Goal: Navigation & Orientation: Find specific page/section

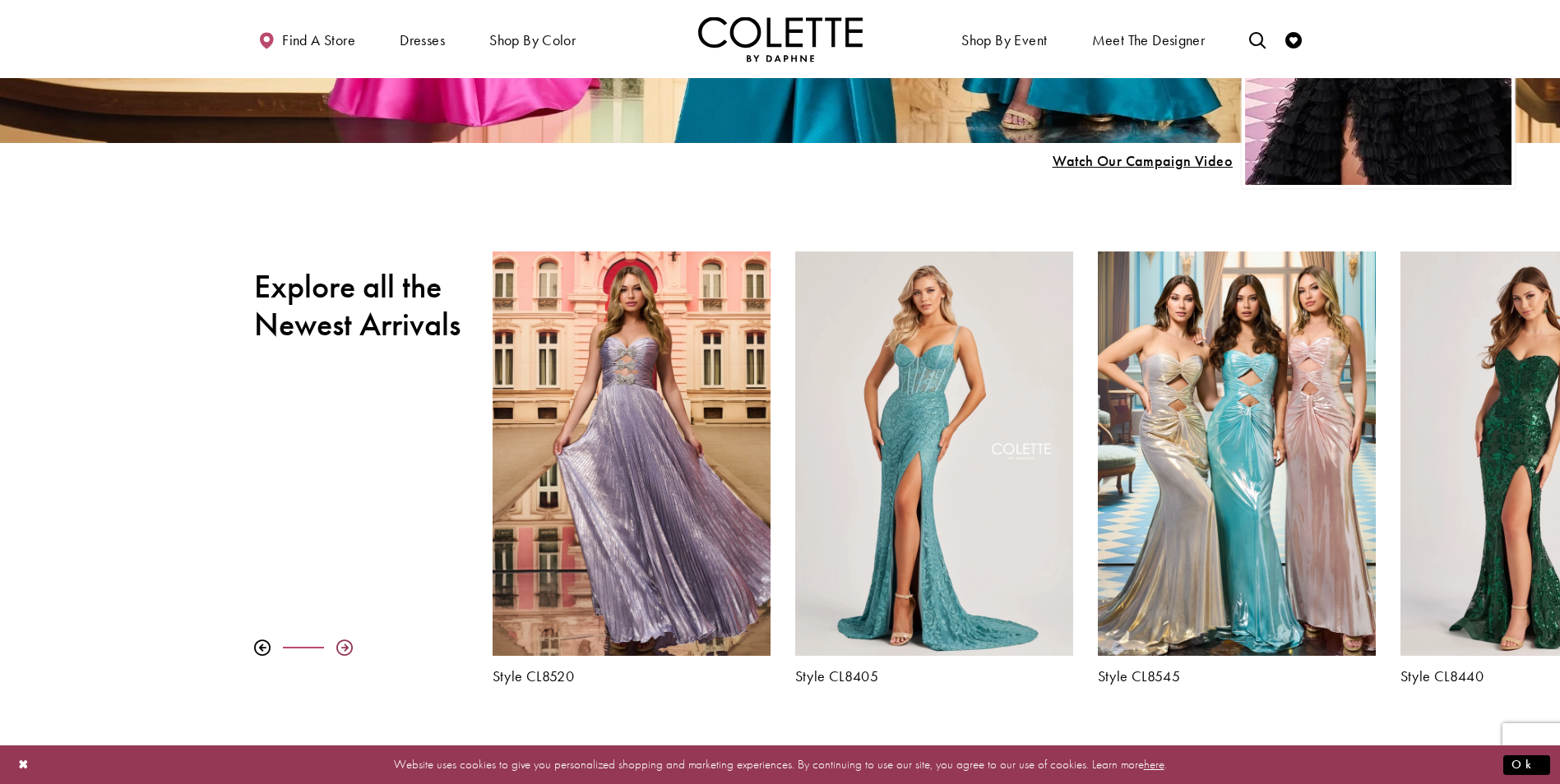
click at [346, 645] on div at bounding box center [345, 648] width 16 height 16
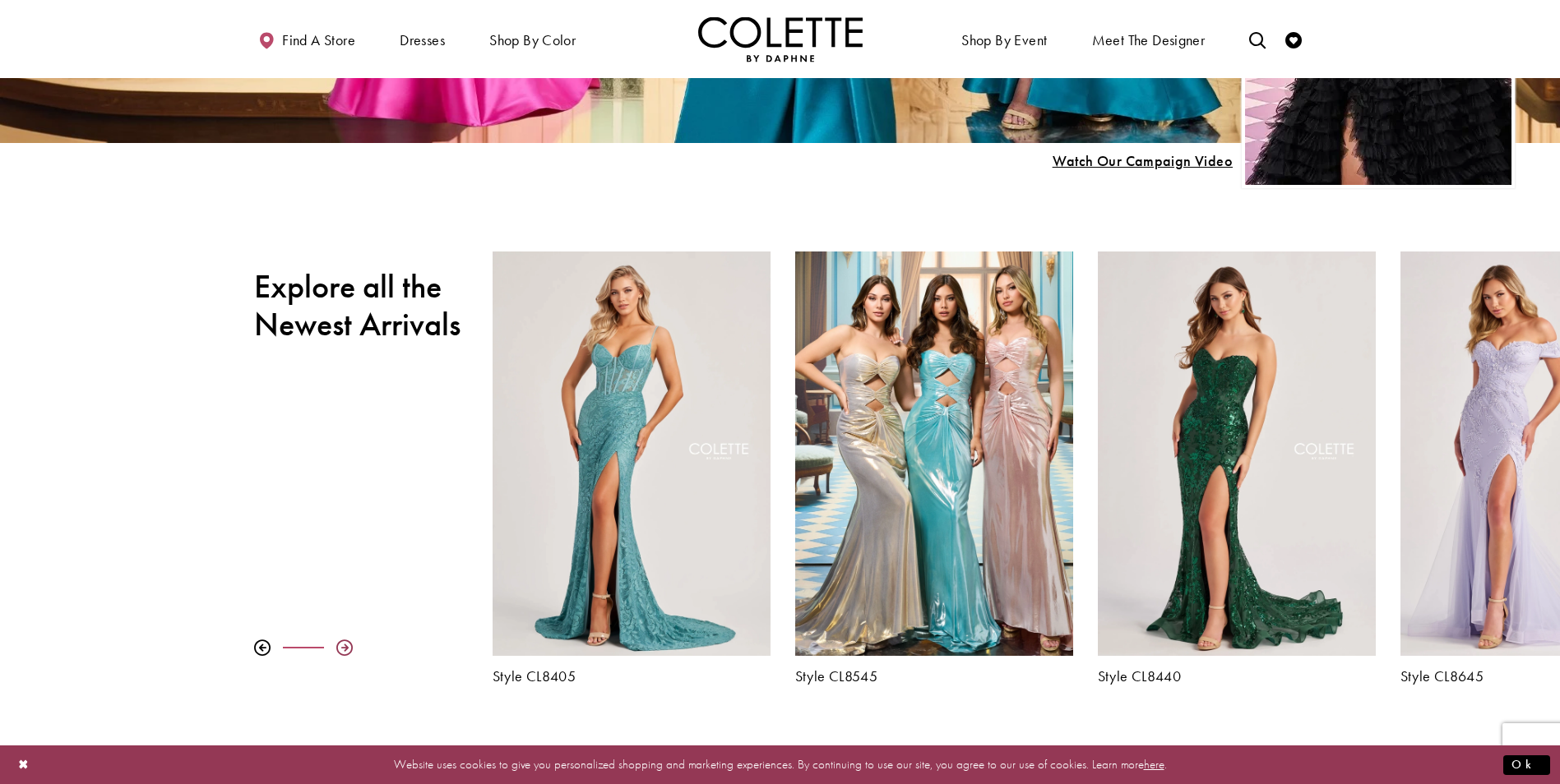
click at [346, 645] on div at bounding box center [345, 648] width 16 height 16
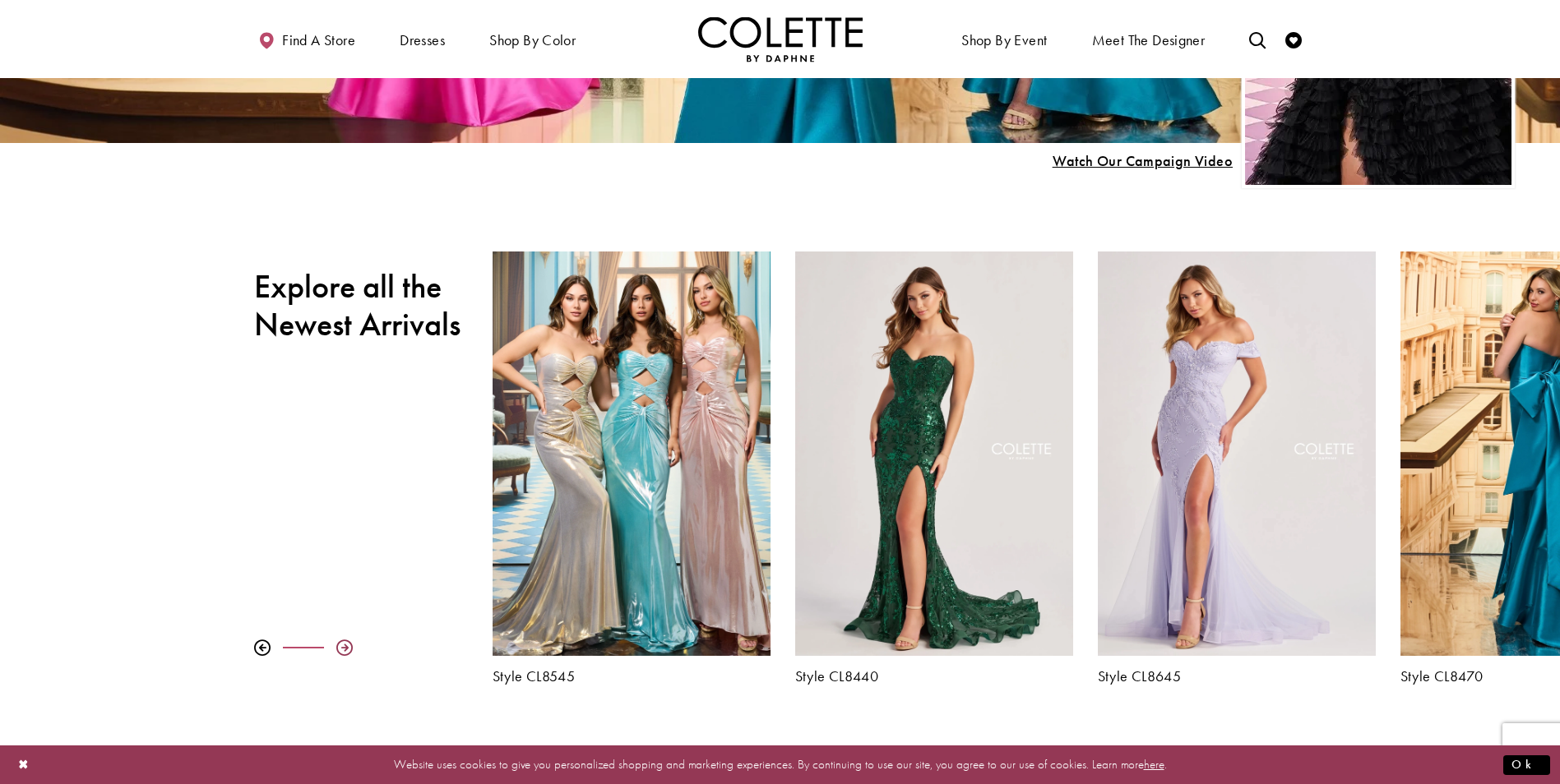
click at [346, 645] on div at bounding box center [345, 648] width 16 height 16
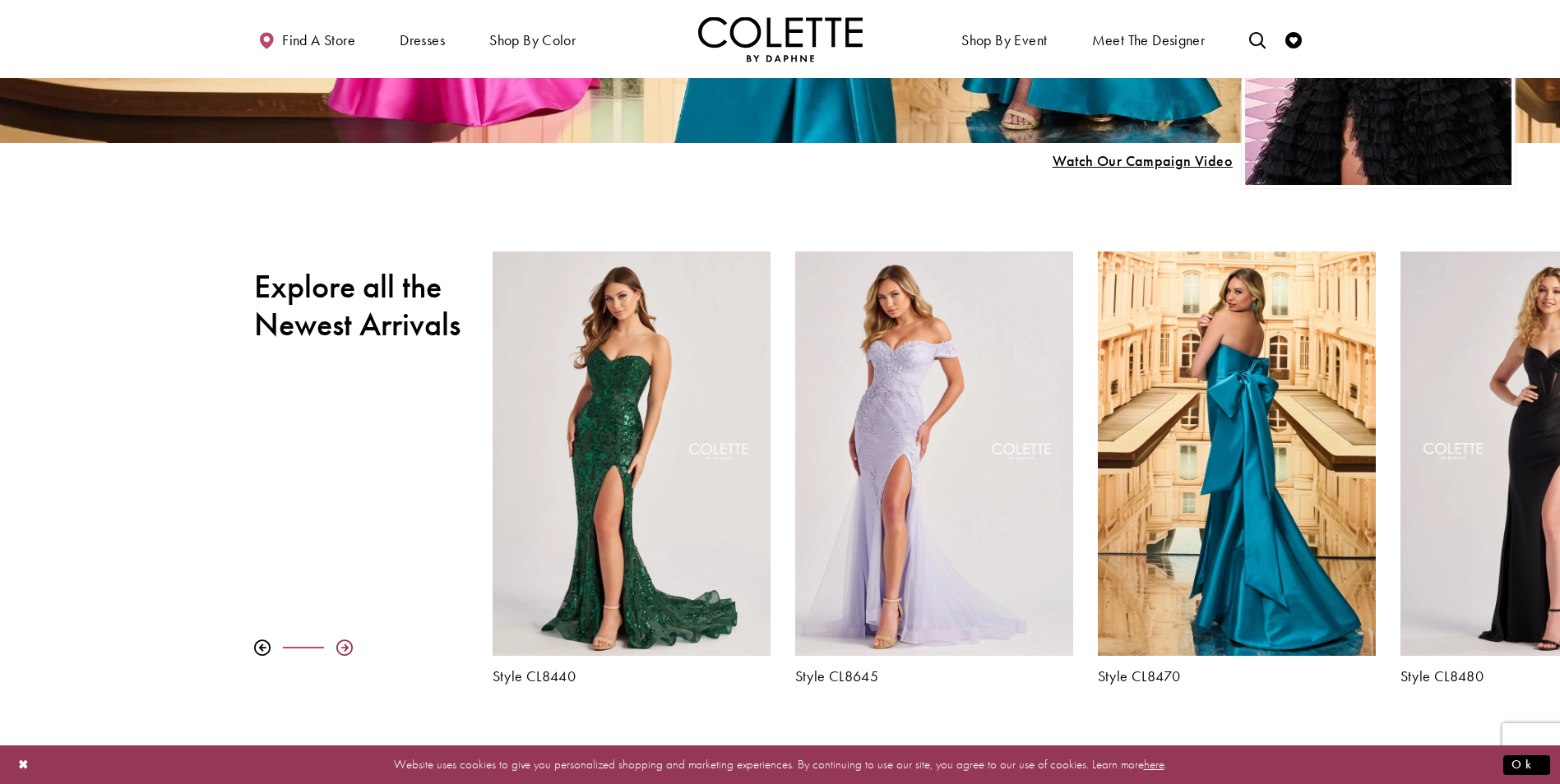
click at [346, 645] on div at bounding box center [345, 648] width 16 height 16
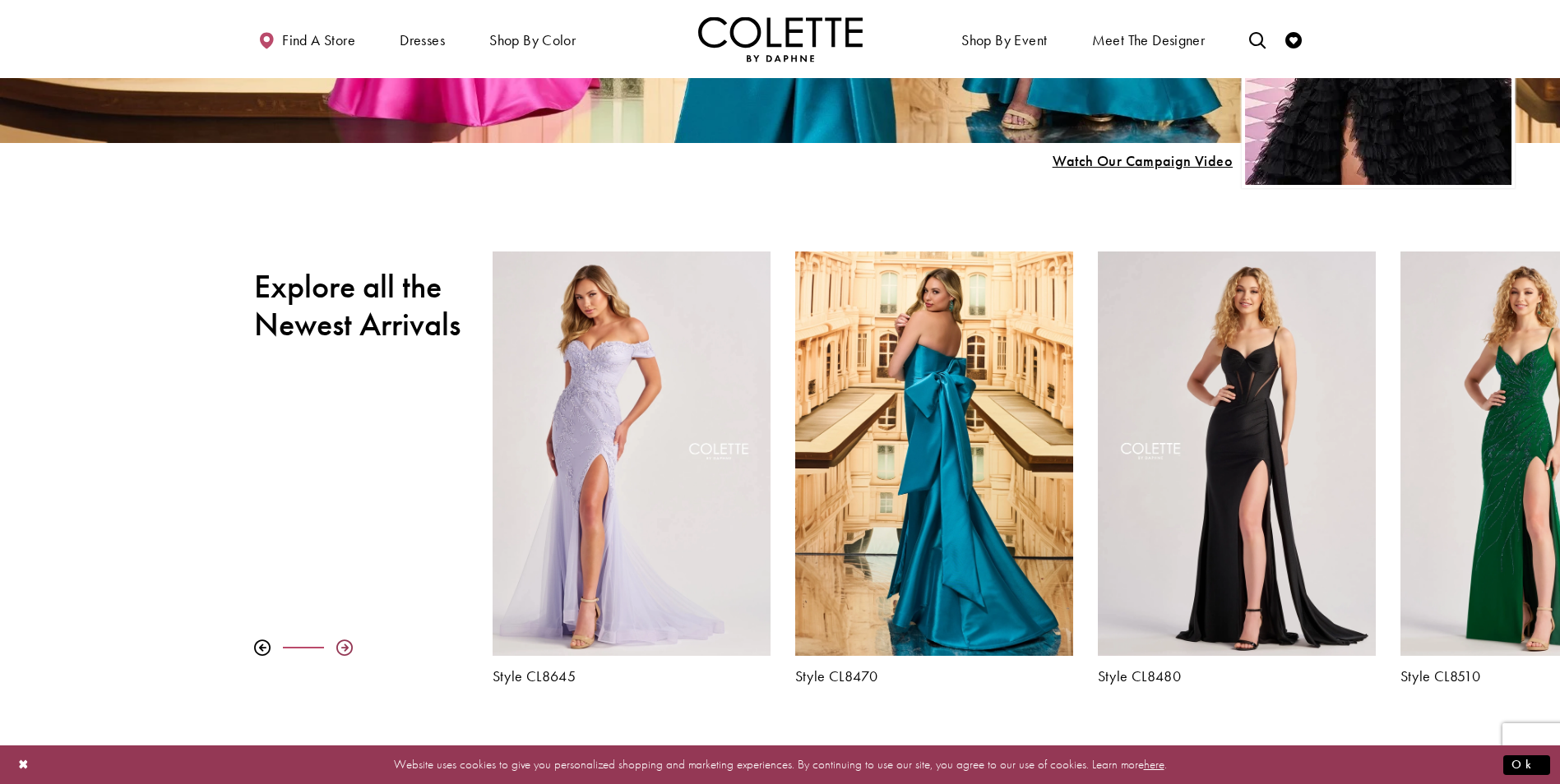
click at [346, 645] on div at bounding box center [345, 648] width 16 height 16
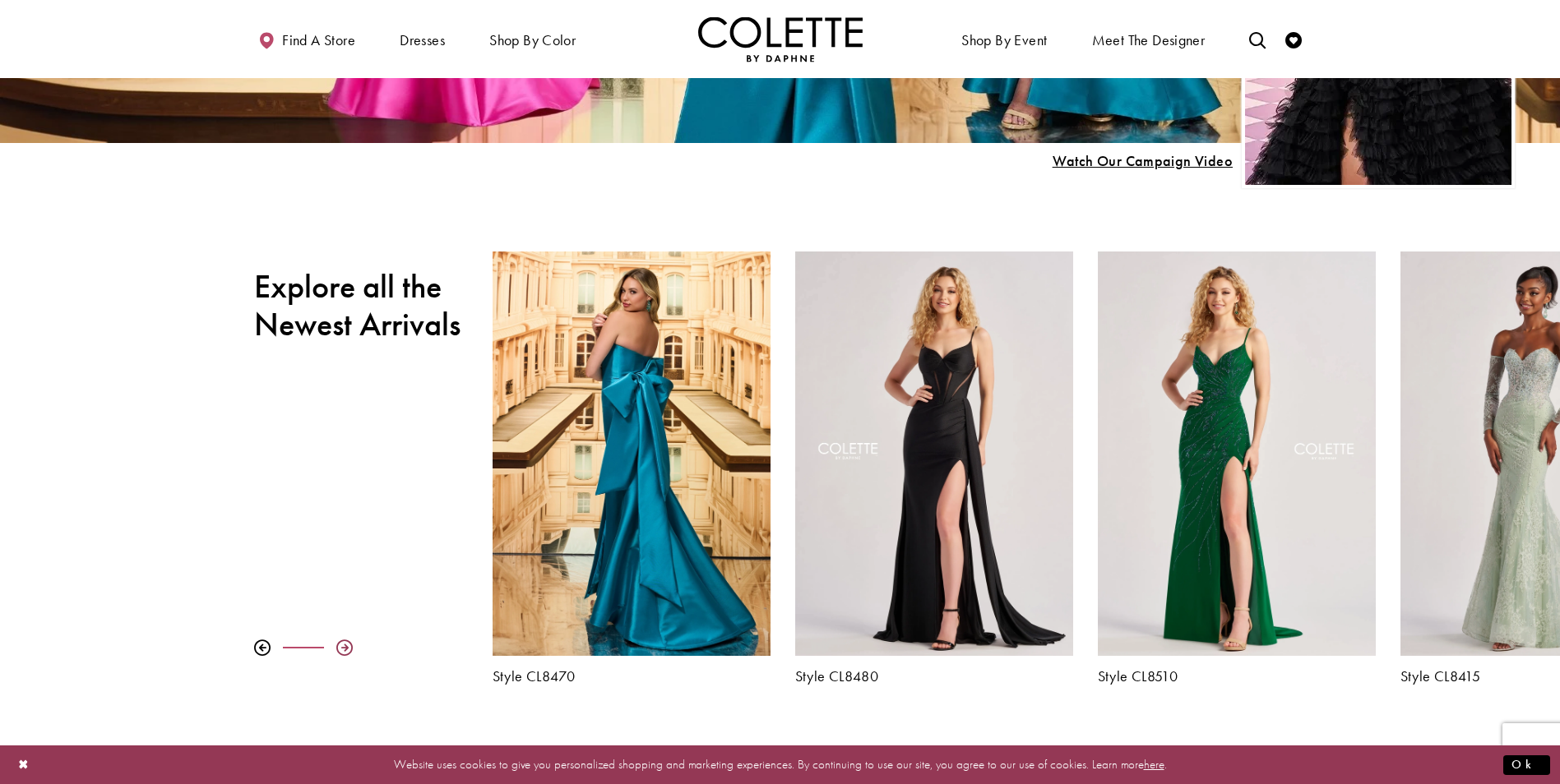
click at [346, 645] on div at bounding box center [345, 648] width 16 height 16
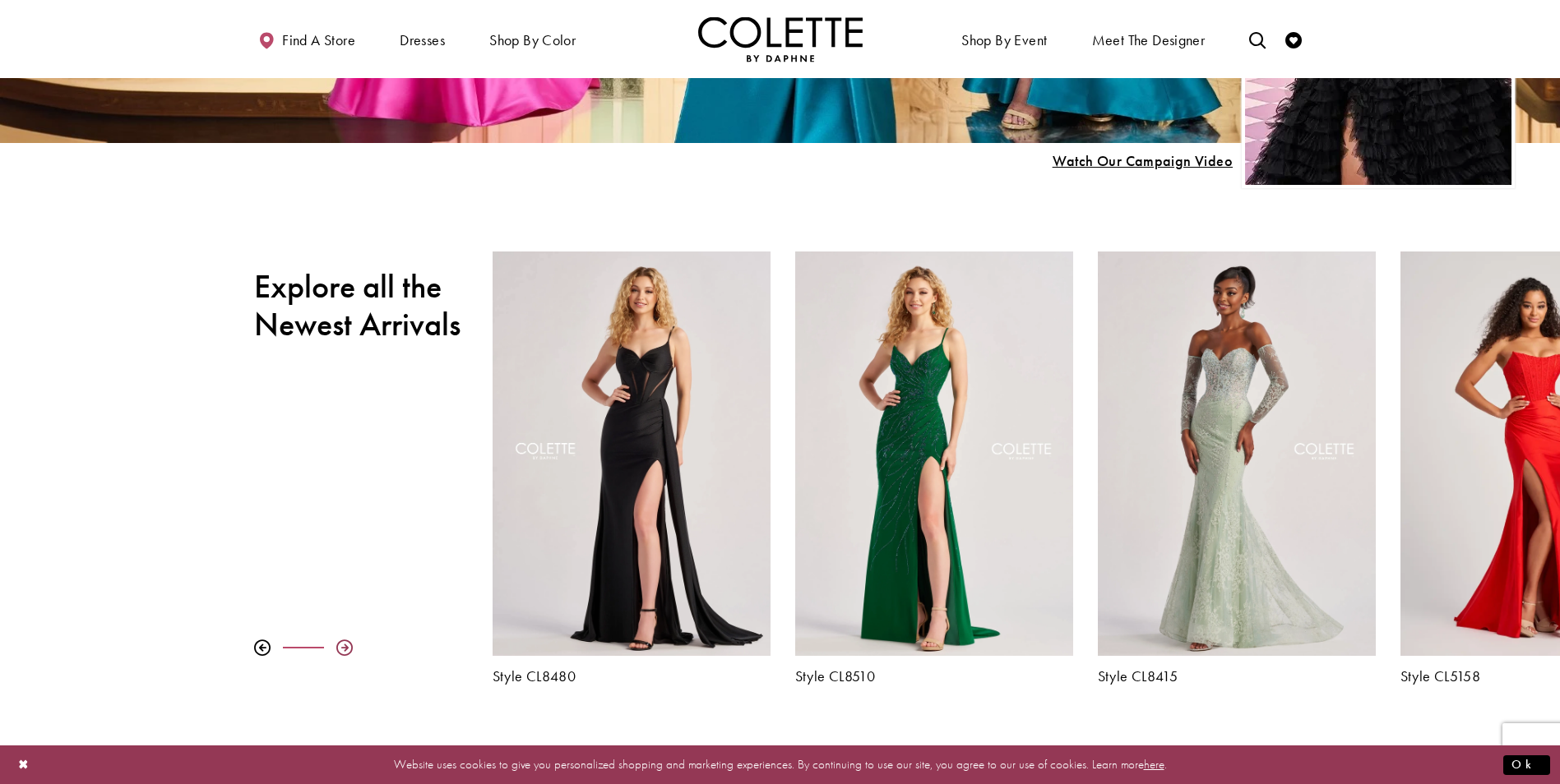
click at [346, 645] on div at bounding box center [345, 648] width 16 height 16
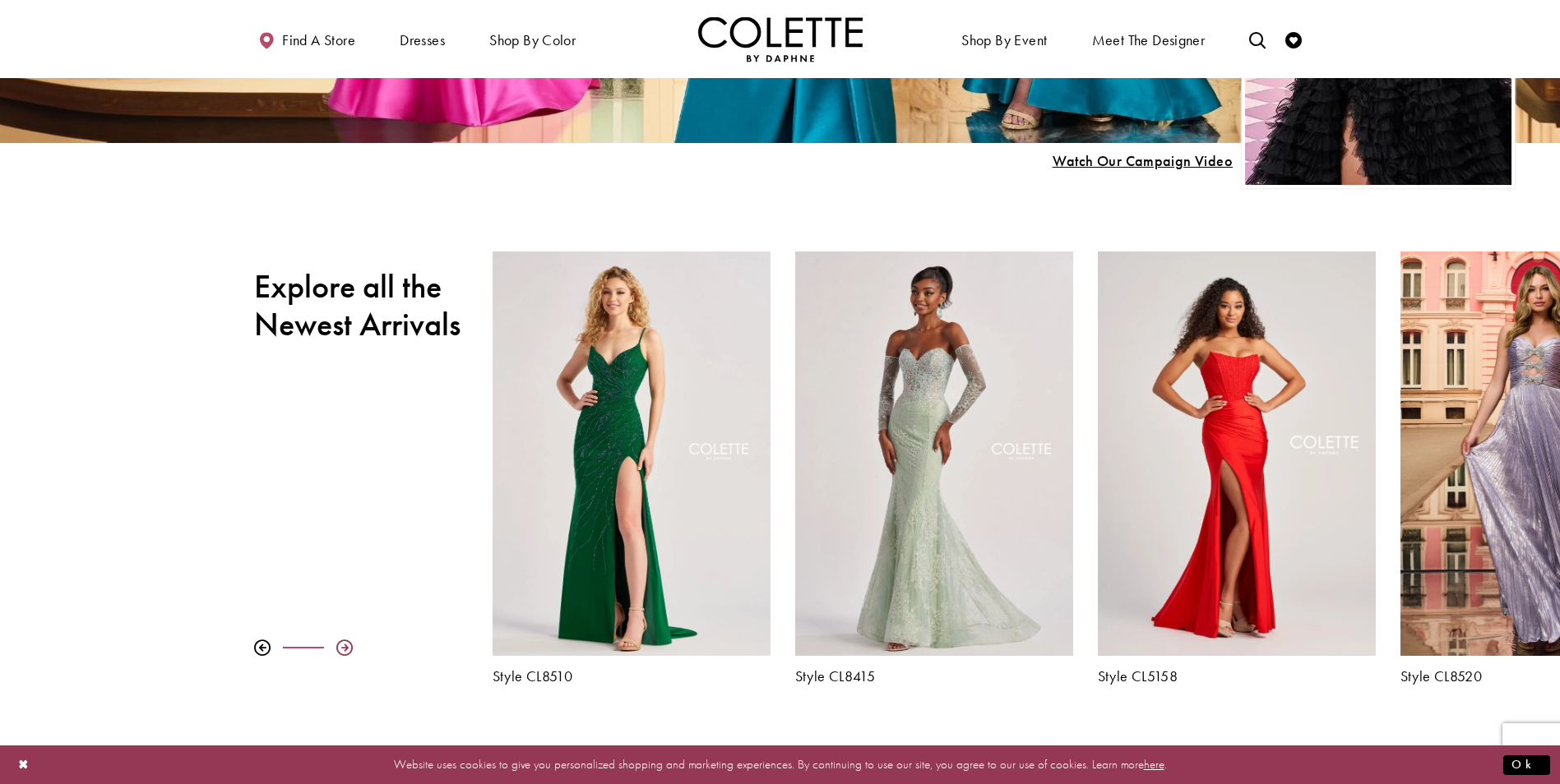
click at [346, 645] on div at bounding box center [345, 648] width 16 height 16
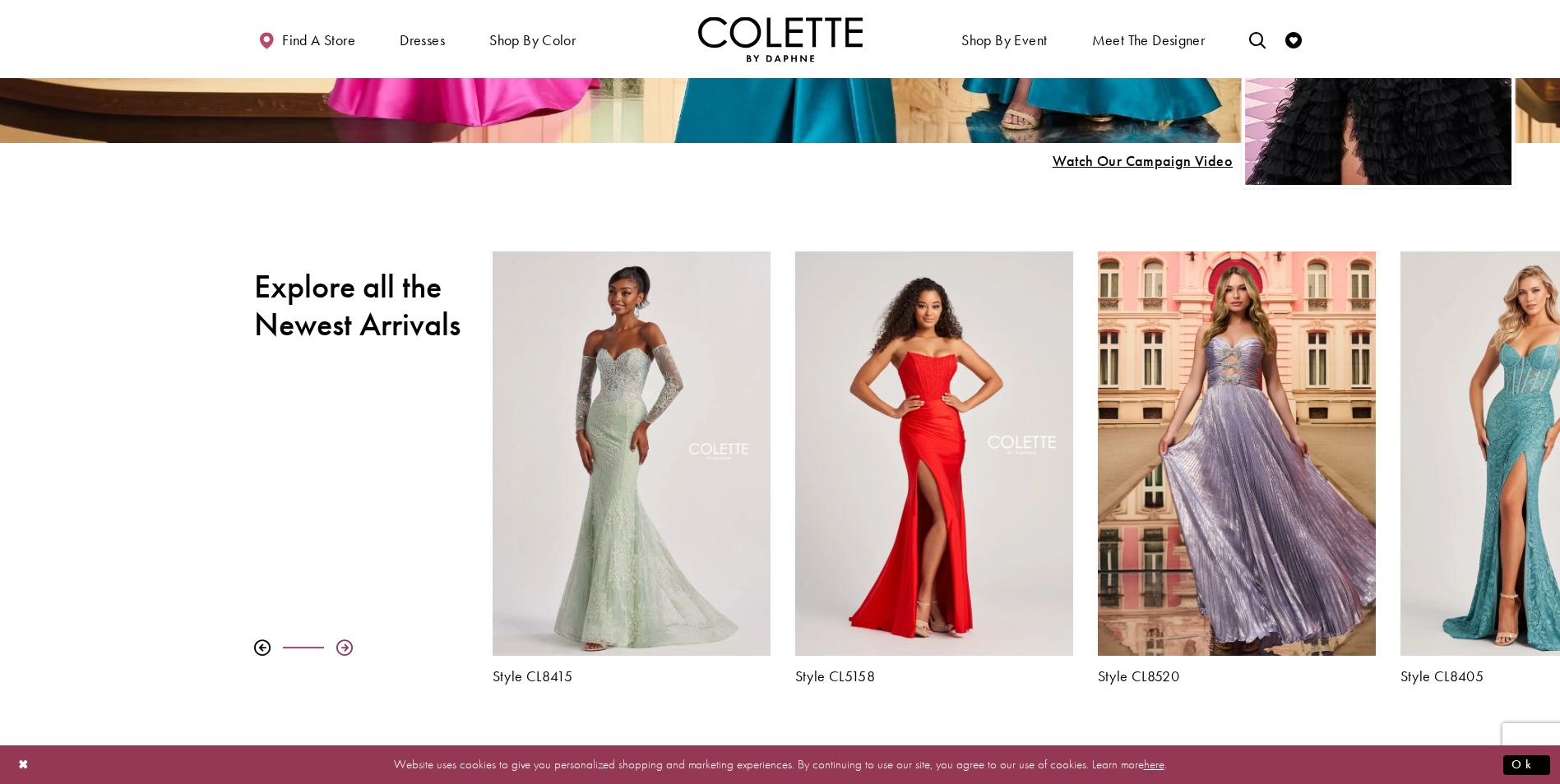
click at [346, 645] on div at bounding box center [345, 648] width 16 height 16
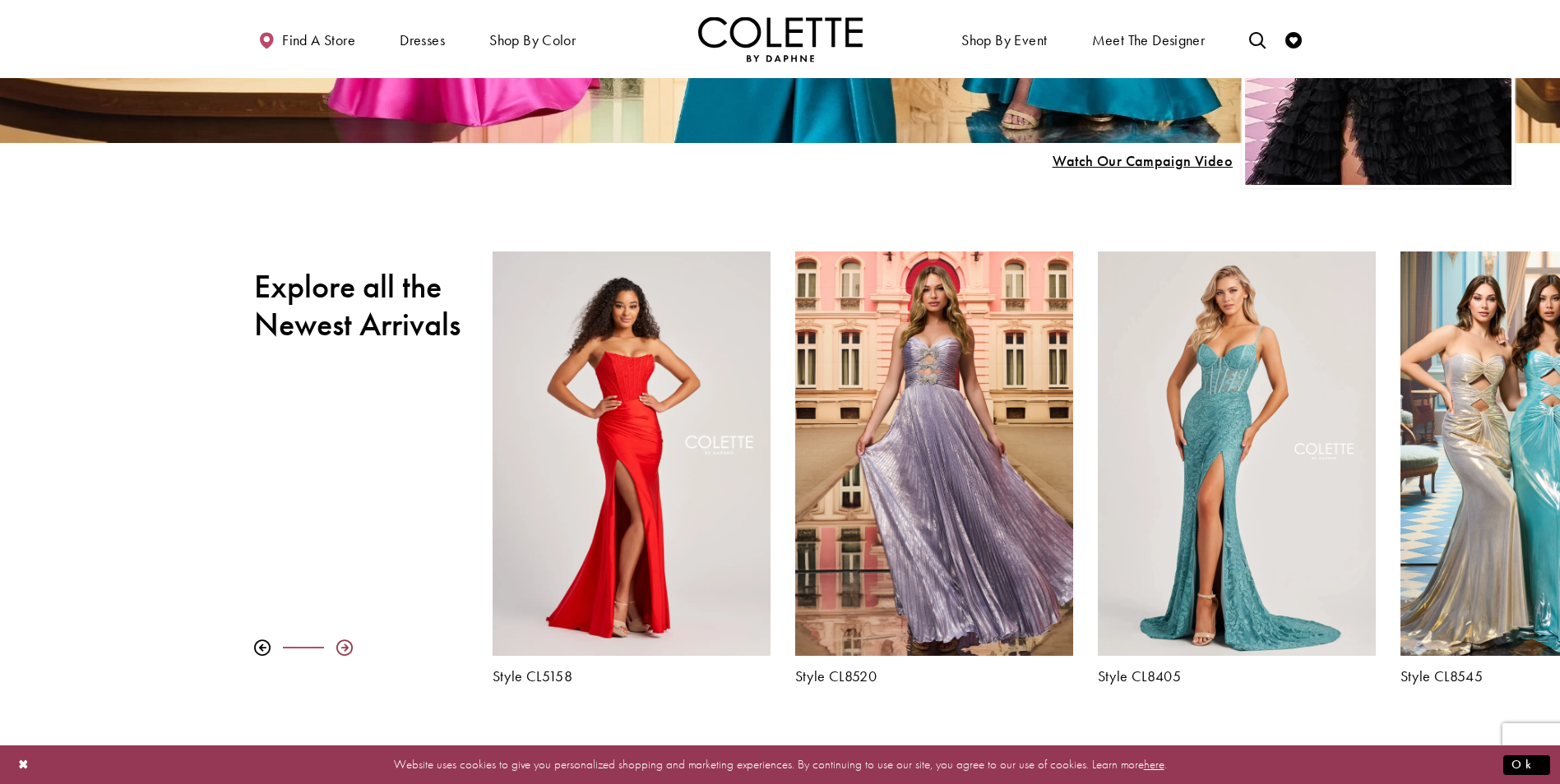
click at [346, 645] on div at bounding box center [345, 648] width 16 height 16
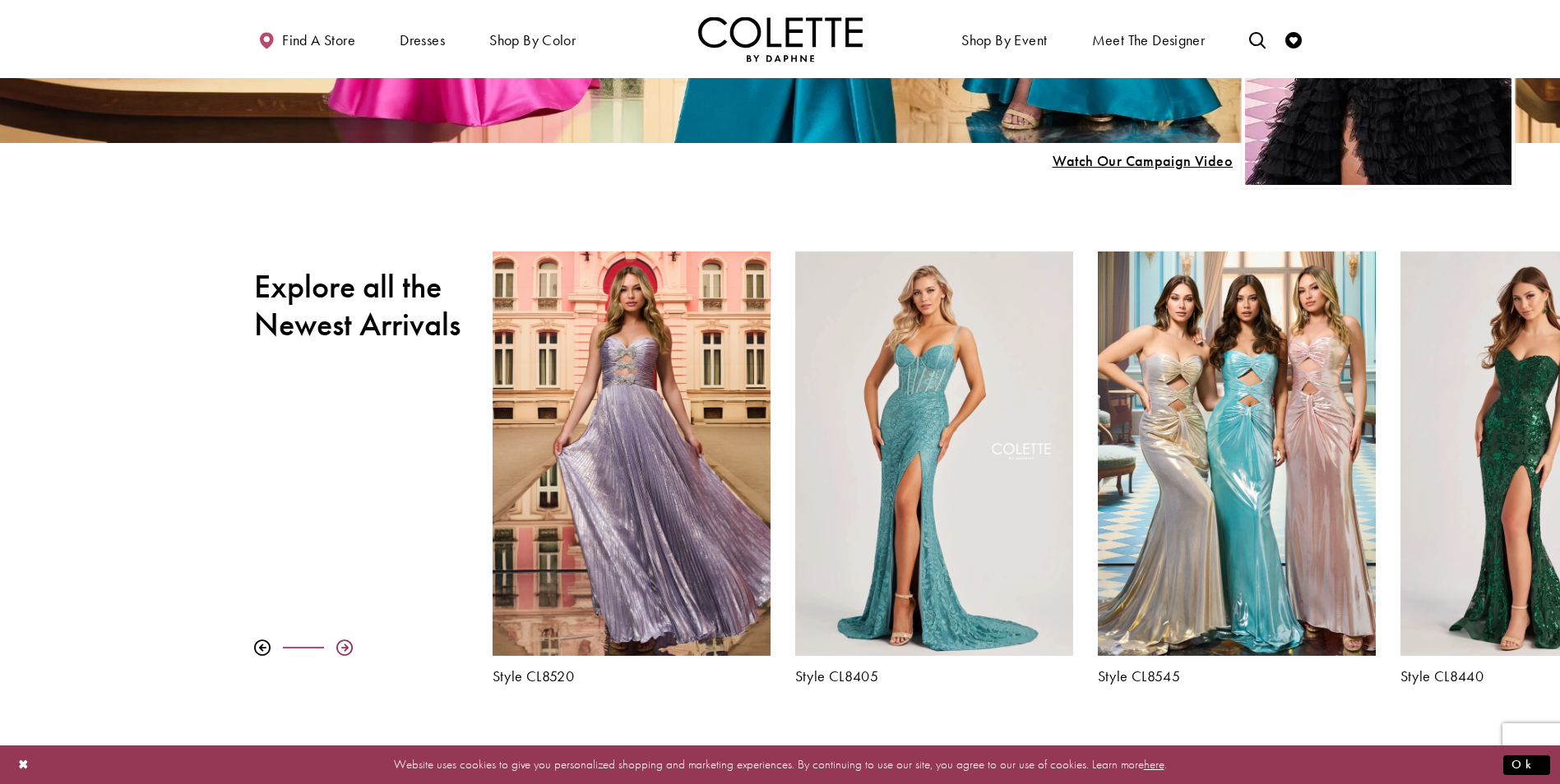
click at [346, 645] on div at bounding box center [345, 648] width 16 height 16
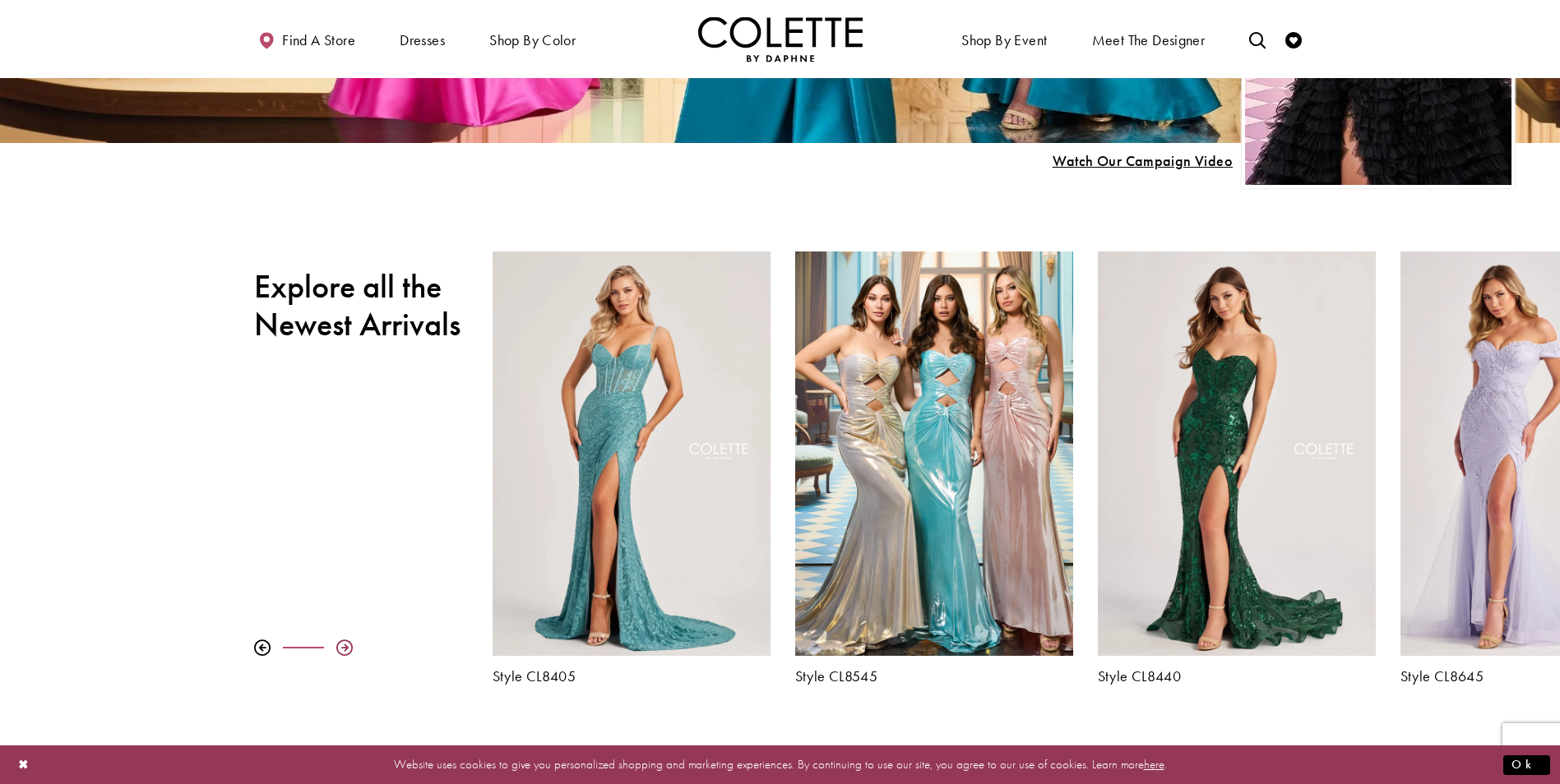
click at [346, 645] on div at bounding box center [345, 648] width 16 height 16
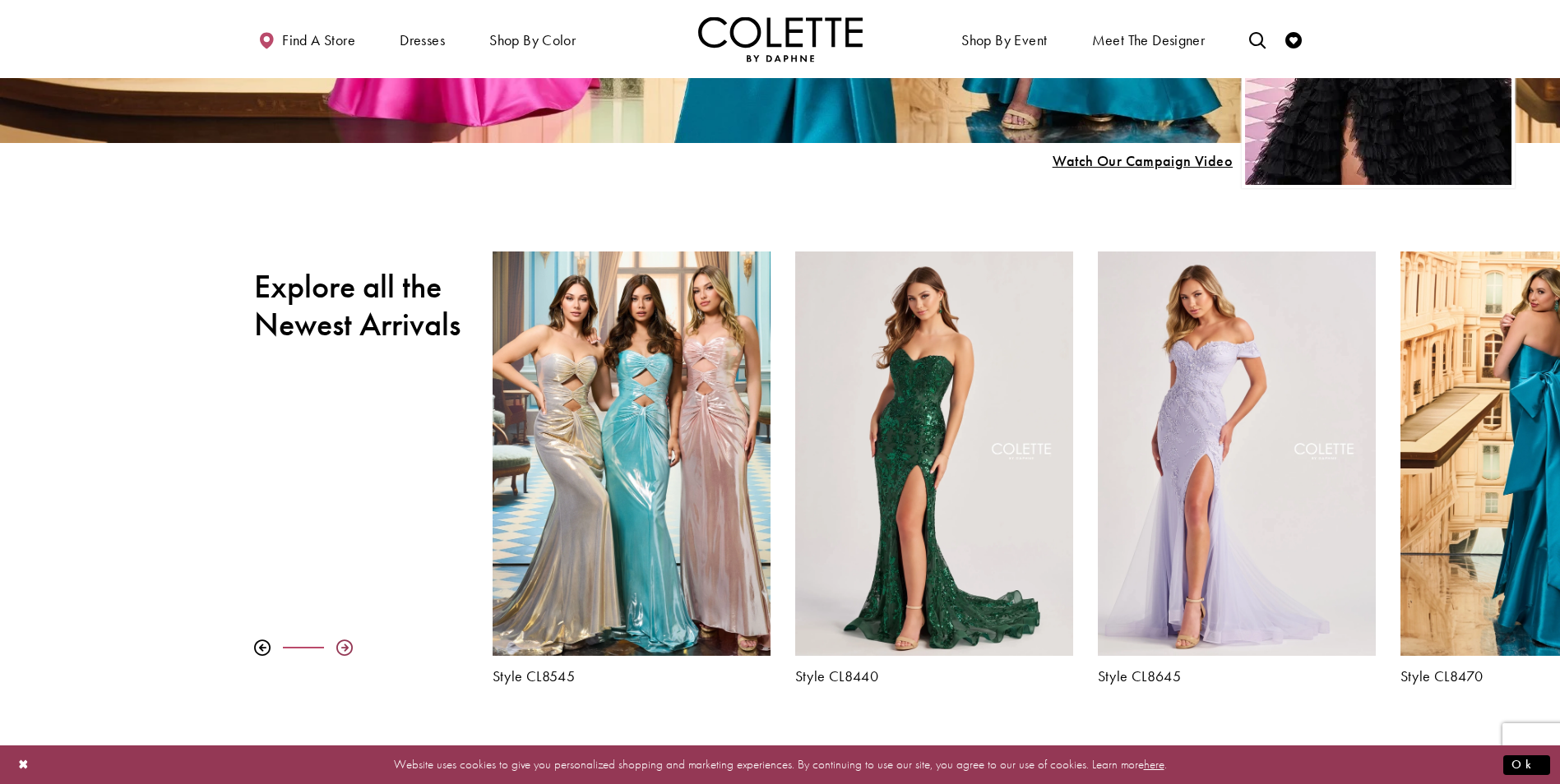
click at [346, 645] on div at bounding box center [345, 648] width 16 height 16
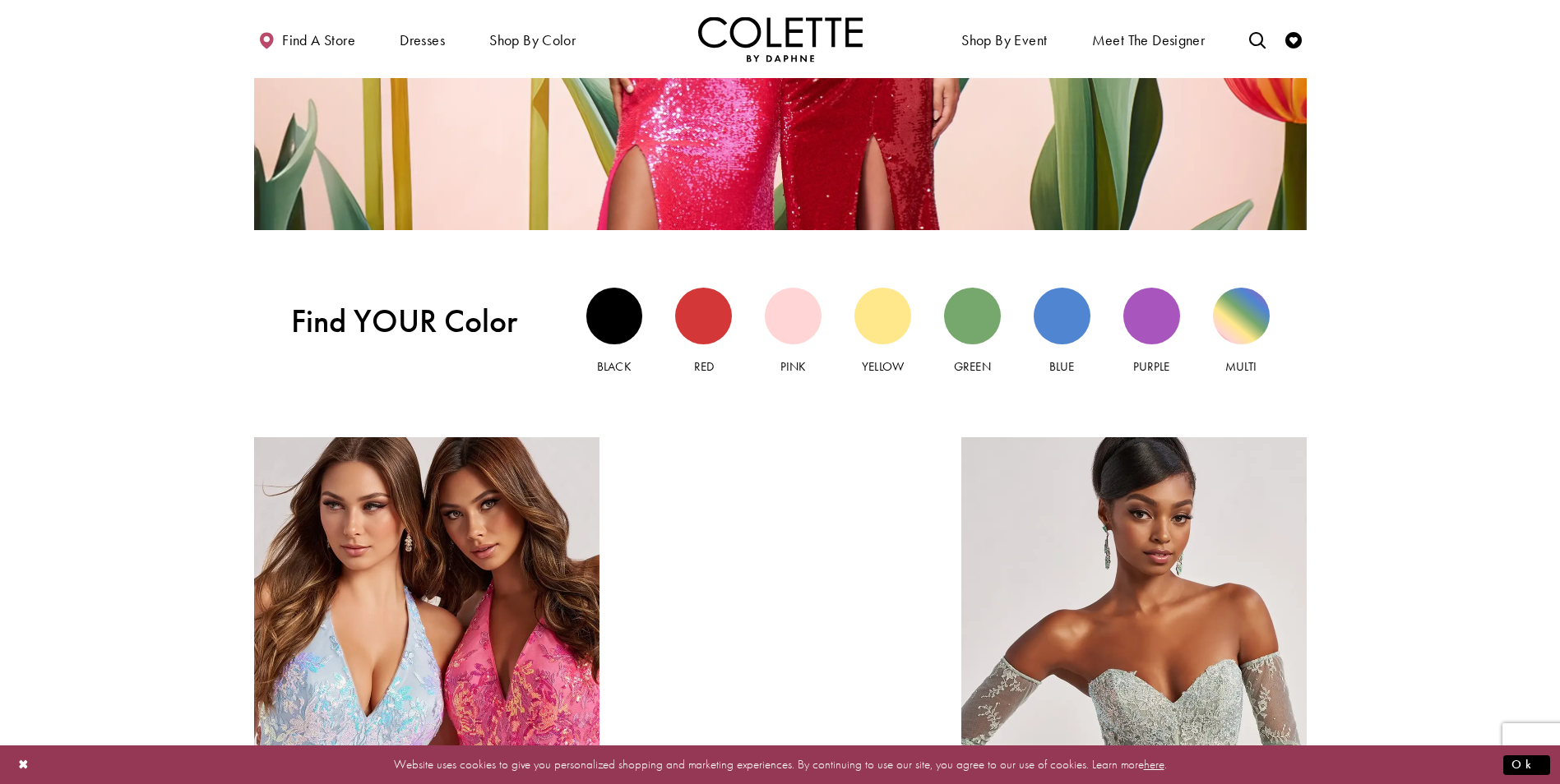
scroll to position [1645, 0]
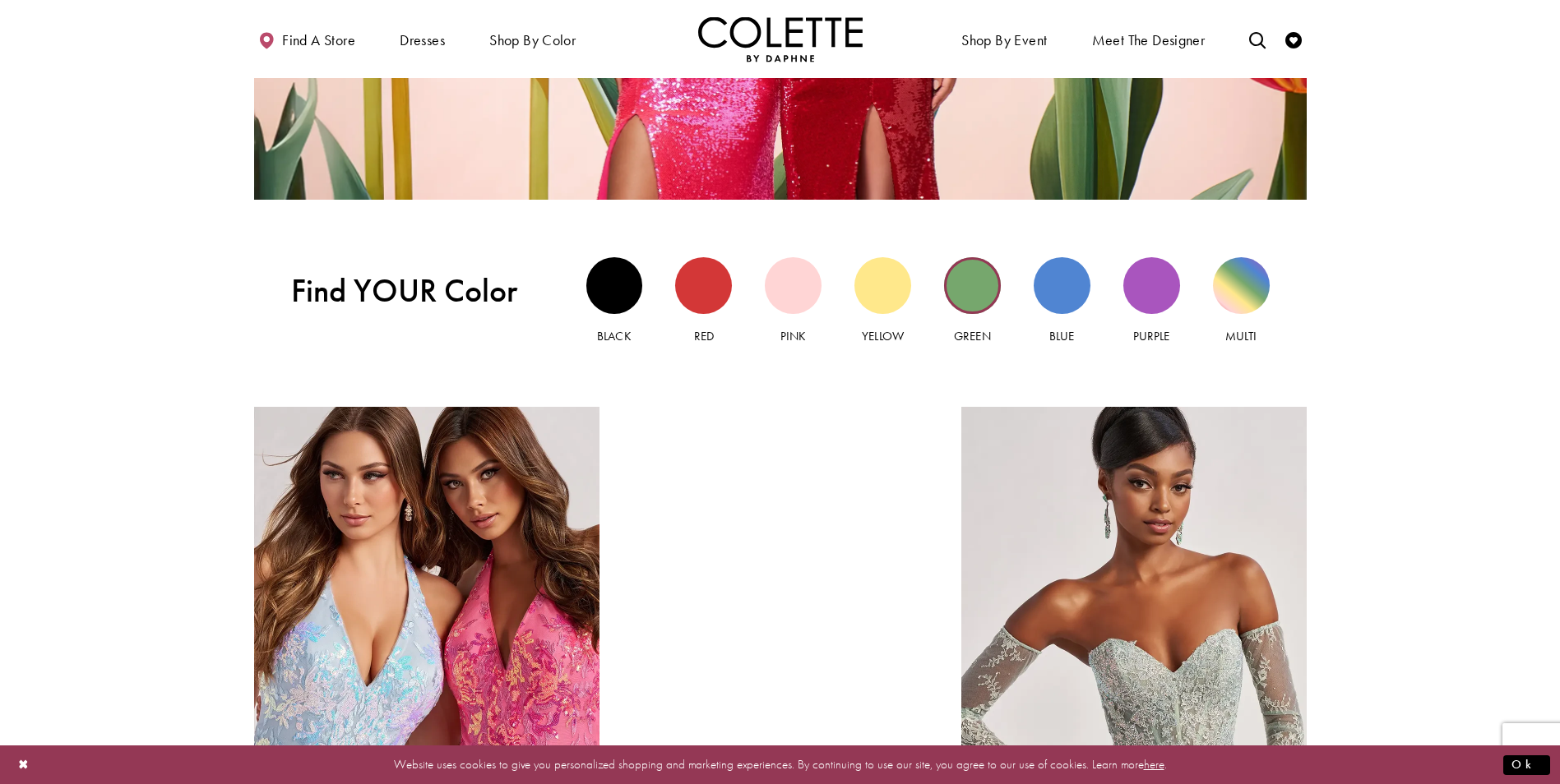
click at [968, 277] on div "Green view" at bounding box center [972, 285] width 57 height 57
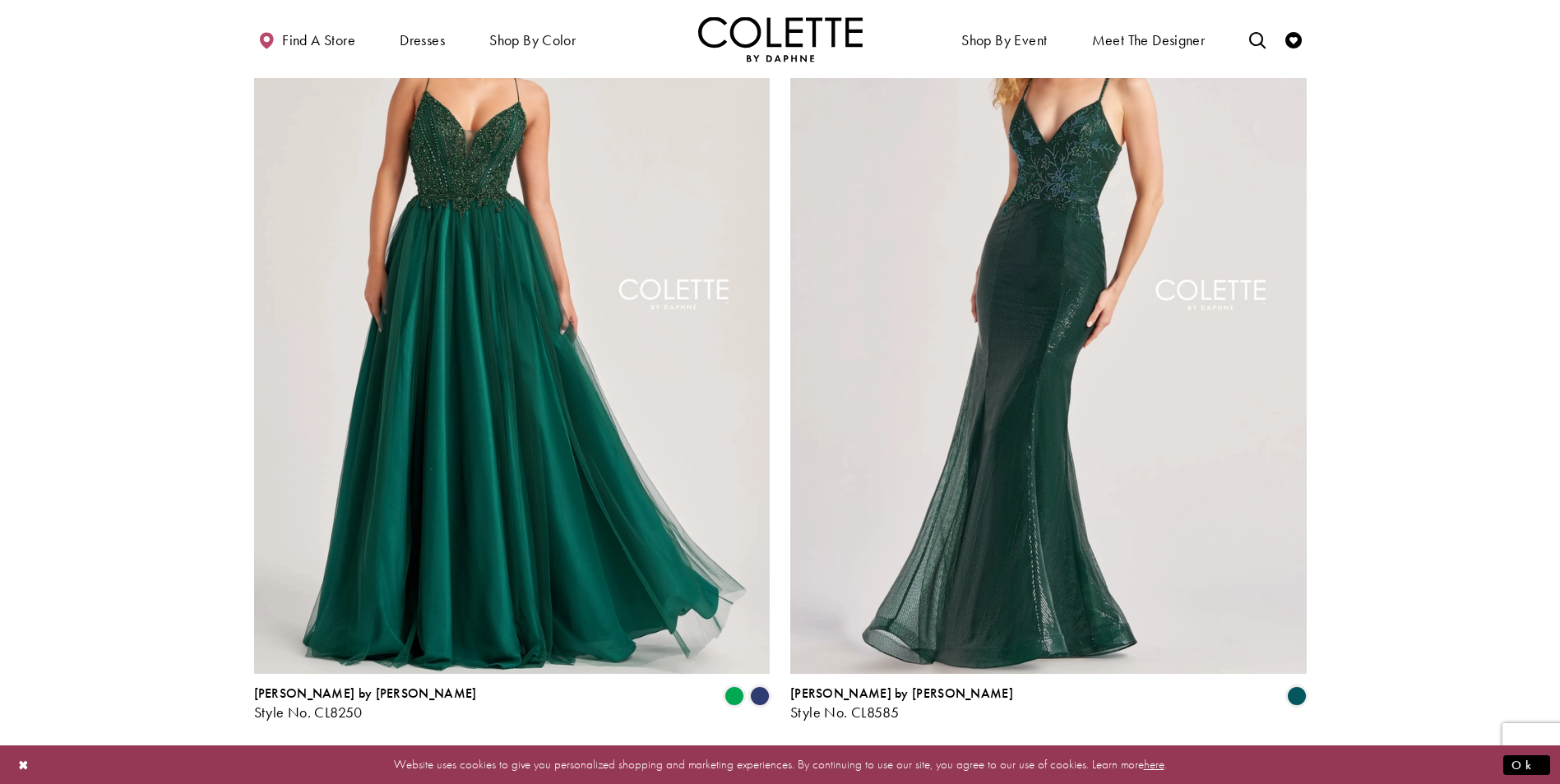
scroll to position [2796, 0]
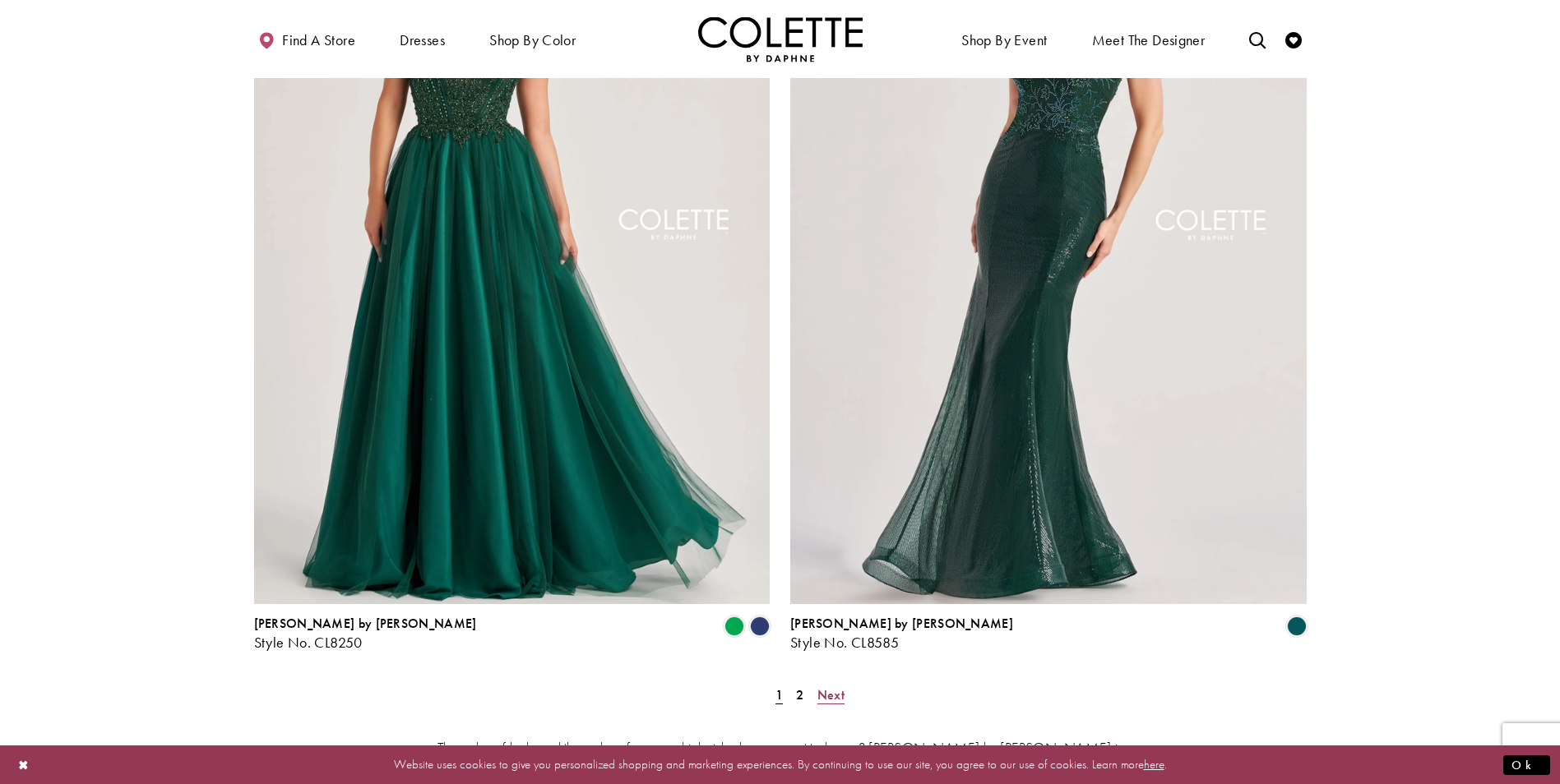
click at [831, 686] on span "Next" at bounding box center [832, 695] width 27 height 17
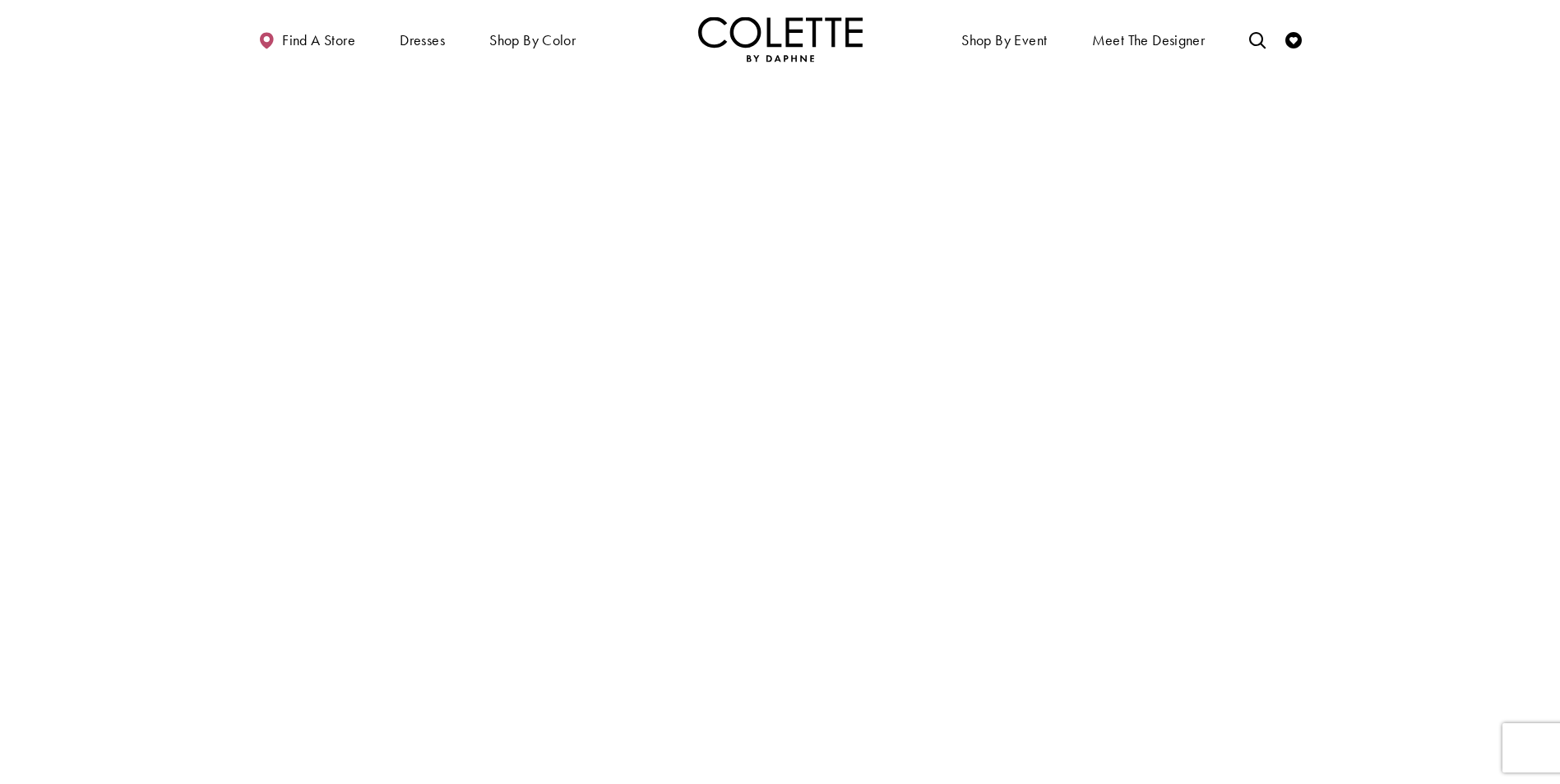
scroll to position [88, 0]
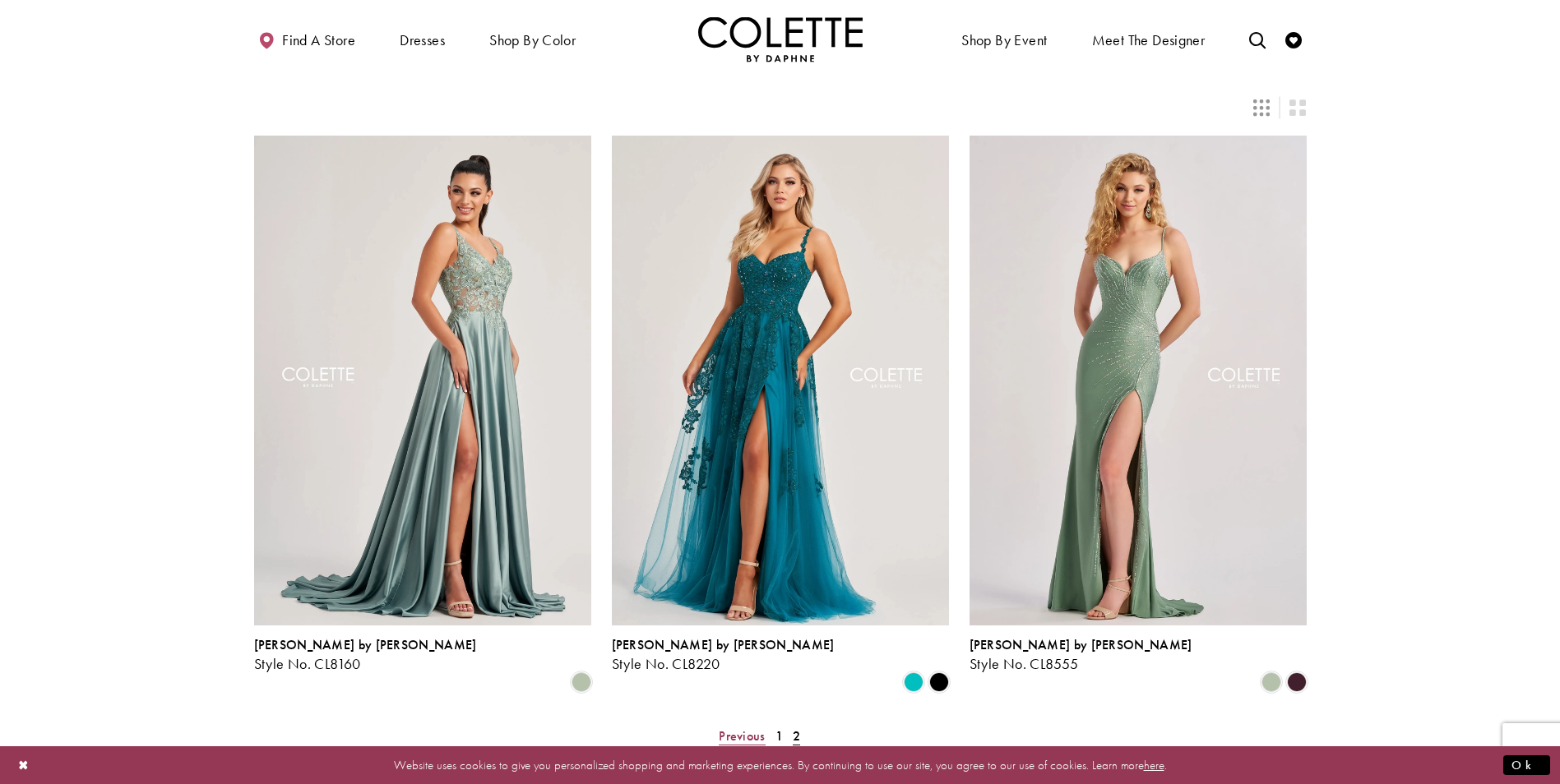
click at [769, 725] on link "Previous" at bounding box center [741, 737] width 56 height 24
